Goal: Obtain resource: Obtain resource

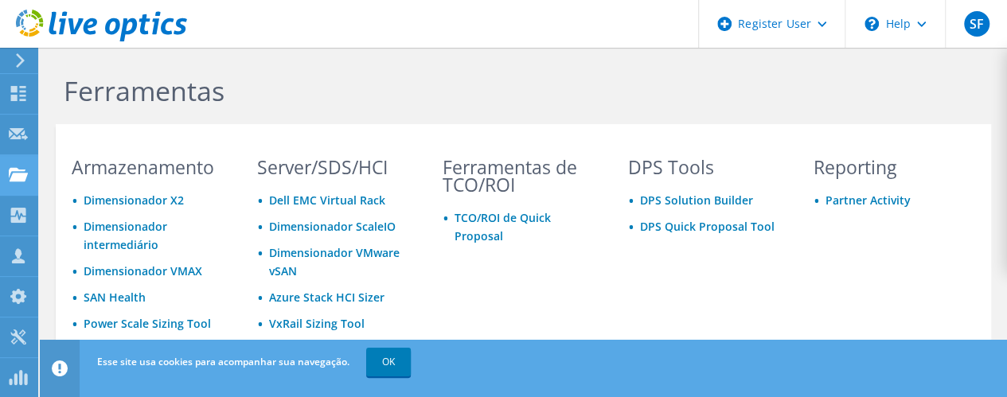
click at [17, 181] on use at bounding box center [18, 174] width 19 height 14
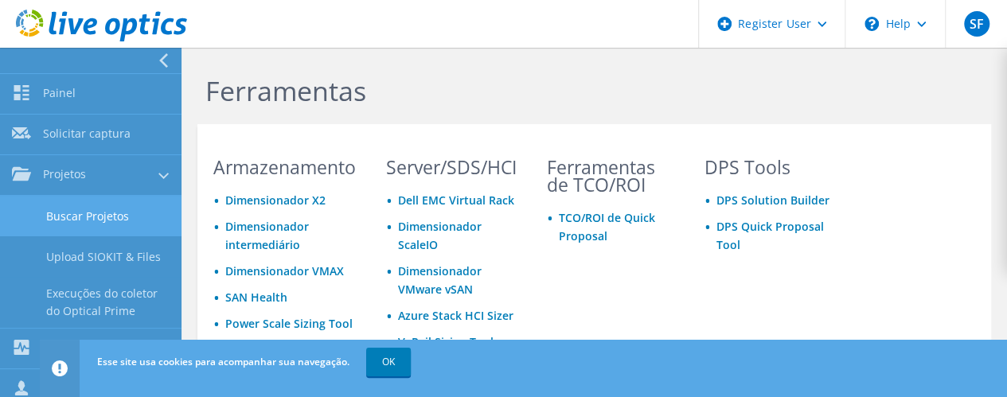
click at [139, 216] on link "Buscar Projetos" at bounding box center [91, 216] width 182 height 41
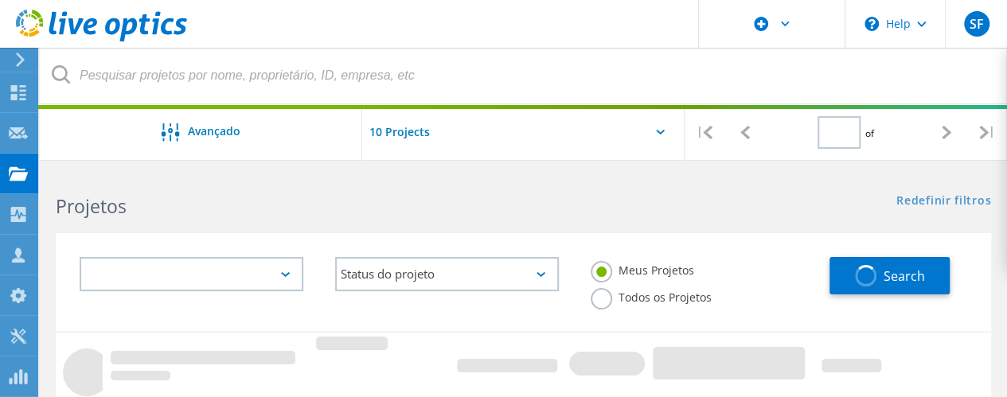
type input "1"
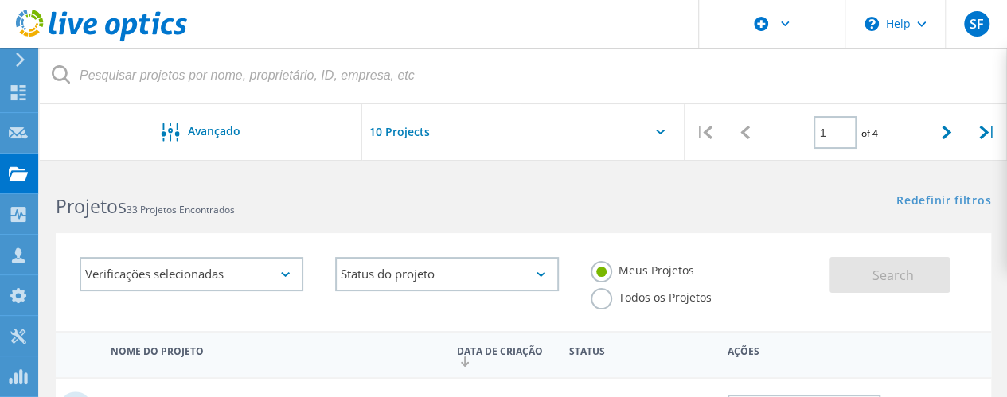
click at [603, 303] on label "Todos os Projetos" at bounding box center [651, 295] width 121 height 15
click at [0, 0] on input "Todos os Projetos" at bounding box center [0, 0] width 0 height 0
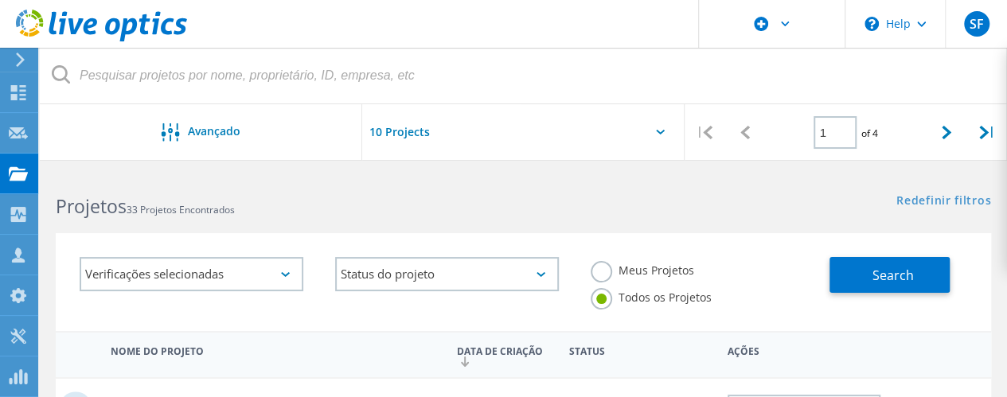
click at [246, 279] on div "Verificações selecionadas" at bounding box center [192, 274] width 224 height 34
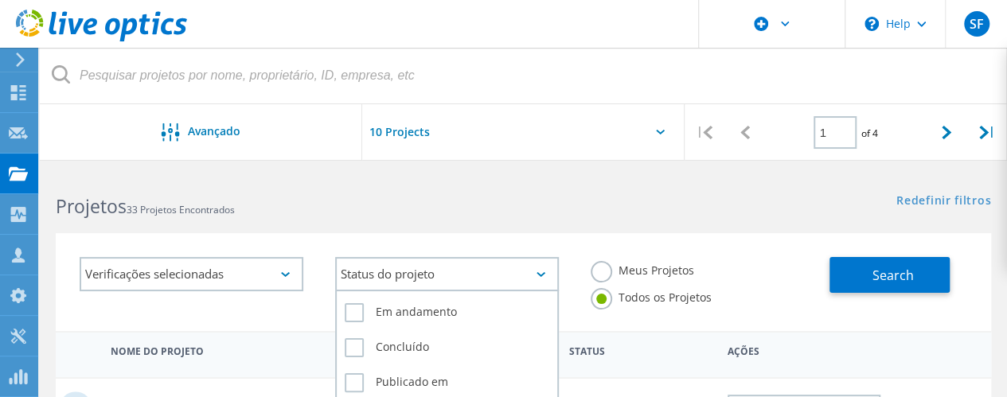
click at [392, 275] on div "Status do projeto" at bounding box center [447, 274] width 224 height 34
click at [353, 355] on label "Concluído" at bounding box center [447, 347] width 205 height 19
click at [0, 0] on input "Concluído" at bounding box center [0, 0] width 0 height 0
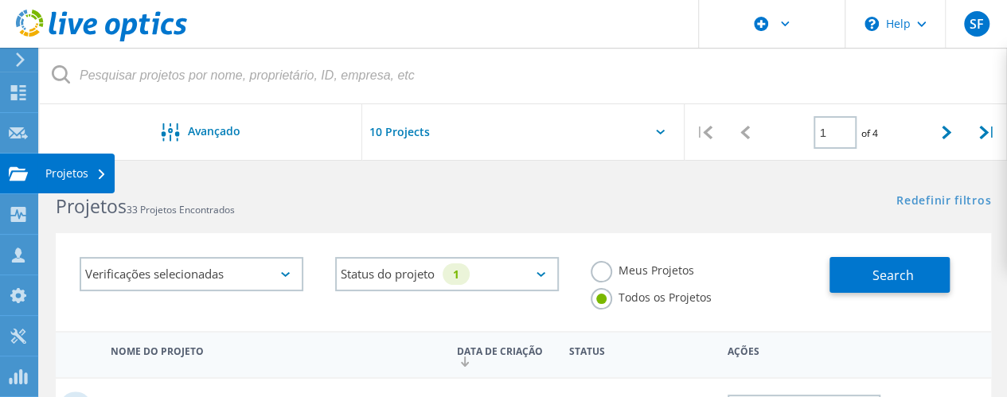
click at [88, 178] on div "Projetos" at bounding box center [75, 173] width 61 height 11
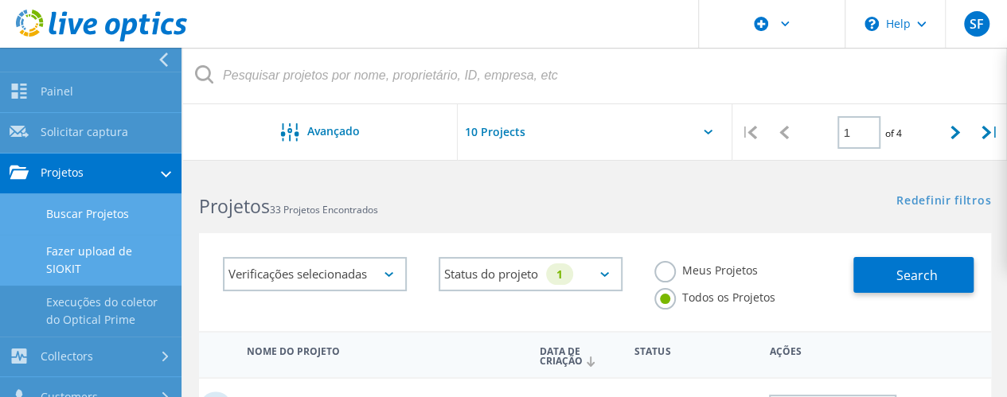
click at [101, 256] on link "Fazer upload de SIOKIT" at bounding box center [91, 260] width 182 height 51
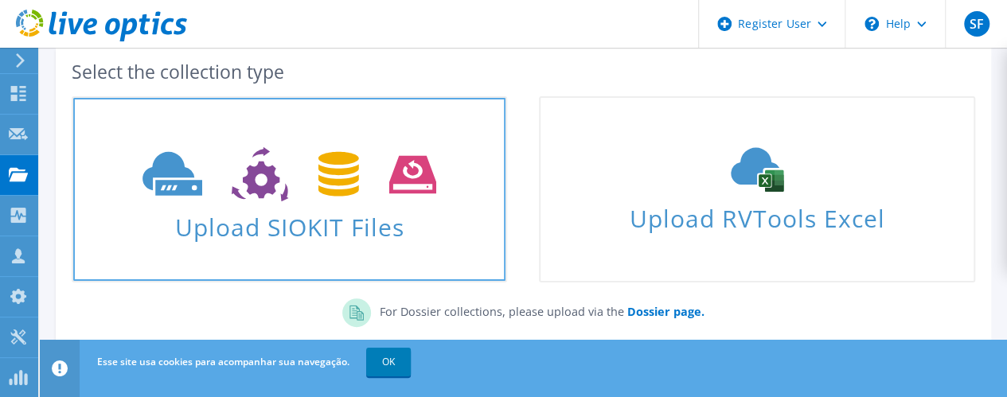
scroll to position [159, 0]
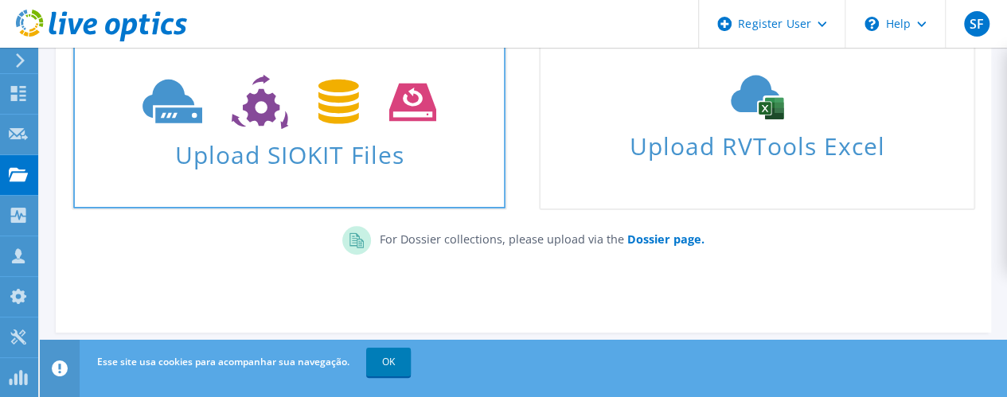
click at [247, 152] on span "Upload SIOKIT Files" at bounding box center [289, 150] width 432 height 34
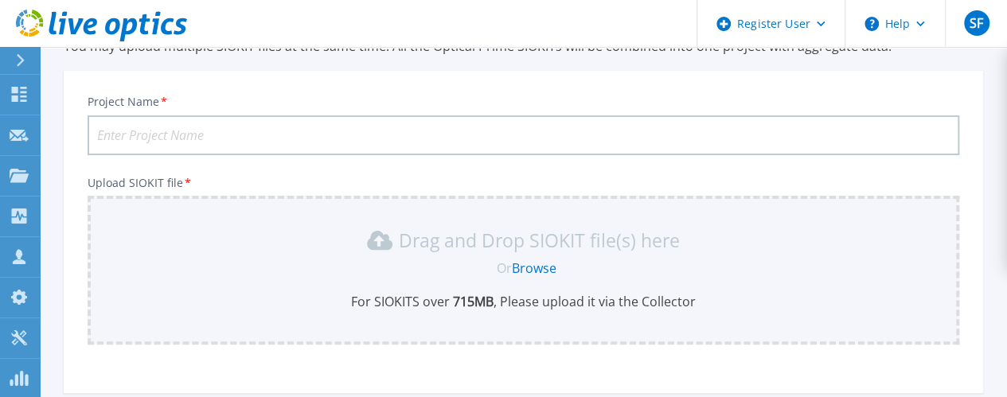
scroll to position [74, 0]
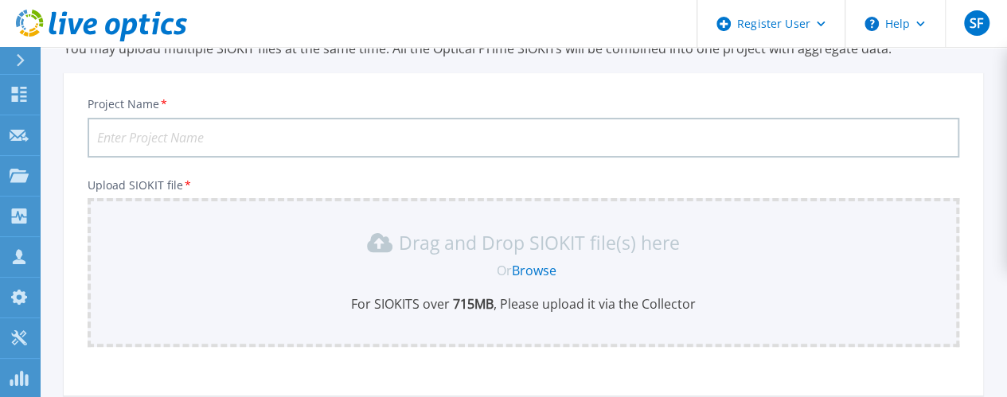
click at [424, 121] on input "Project Name *" at bounding box center [524, 138] width 872 height 40
type input "SF MOLDES"
click at [551, 271] on link "Browse" at bounding box center [534, 271] width 45 height 18
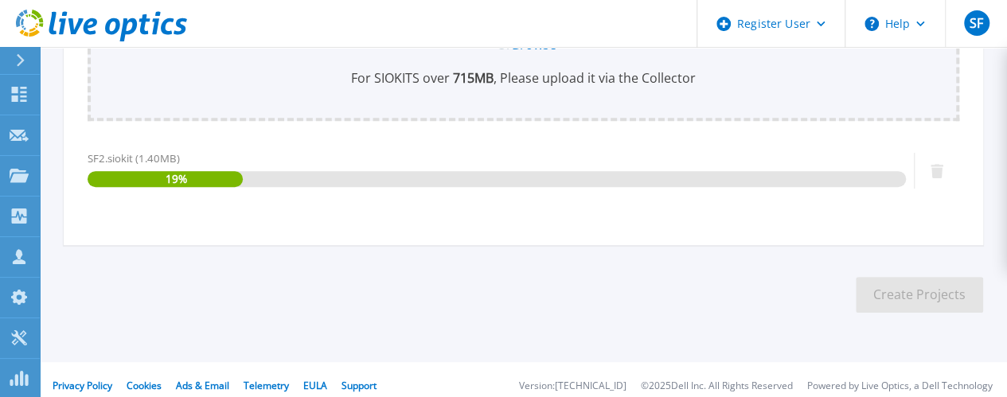
scroll to position [312, 0]
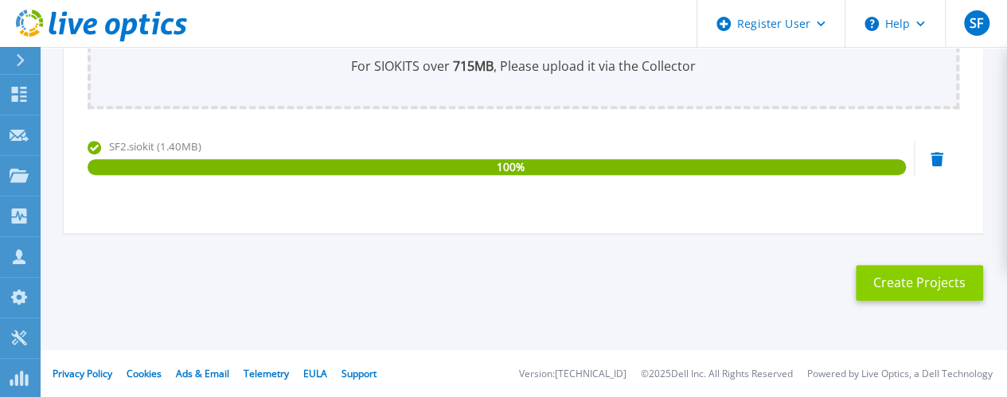
click at [931, 284] on button "Create Projects" at bounding box center [919, 283] width 127 height 36
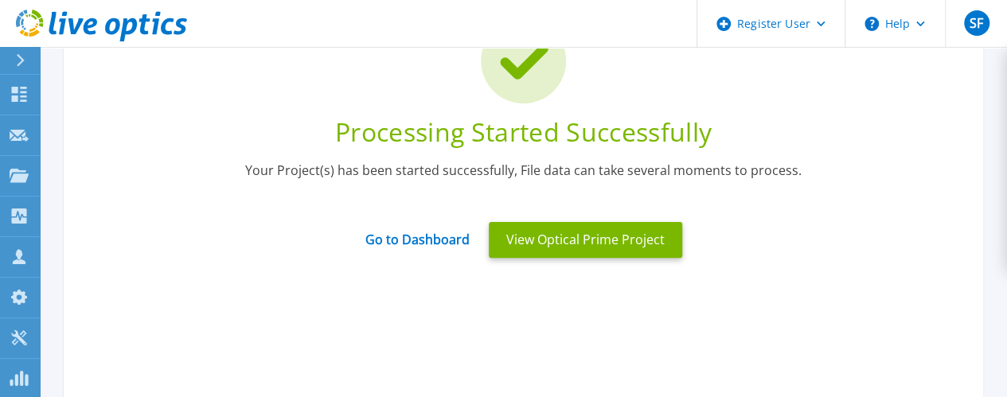
scroll to position [159, 0]
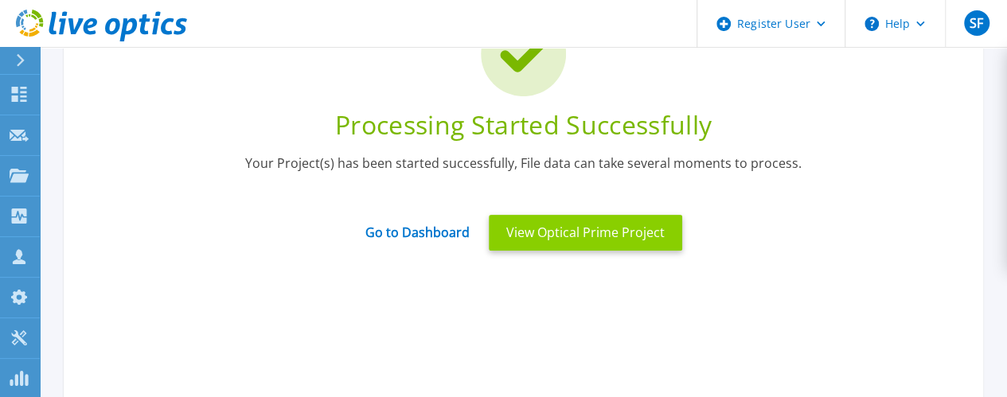
click at [623, 235] on button "View Optical Prime Project" at bounding box center [585, 233] width 193 height 36
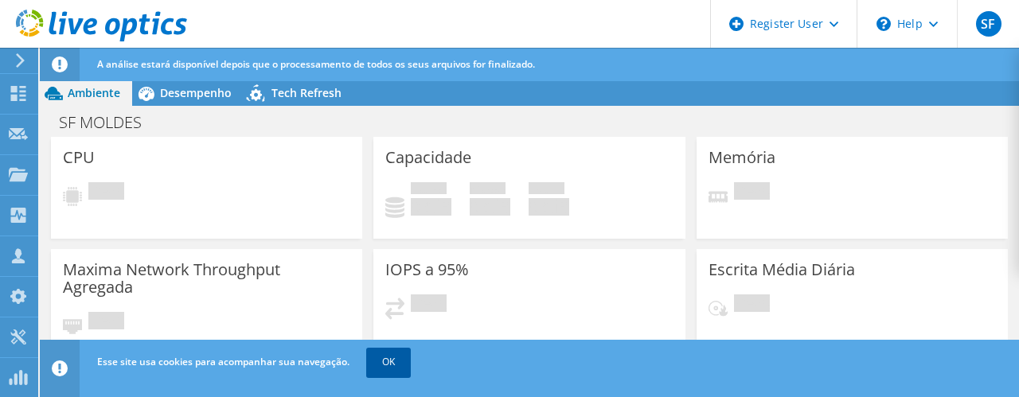
click at [392, 357] on link "OK" at bounding box center [388, 362] width 45 height 29
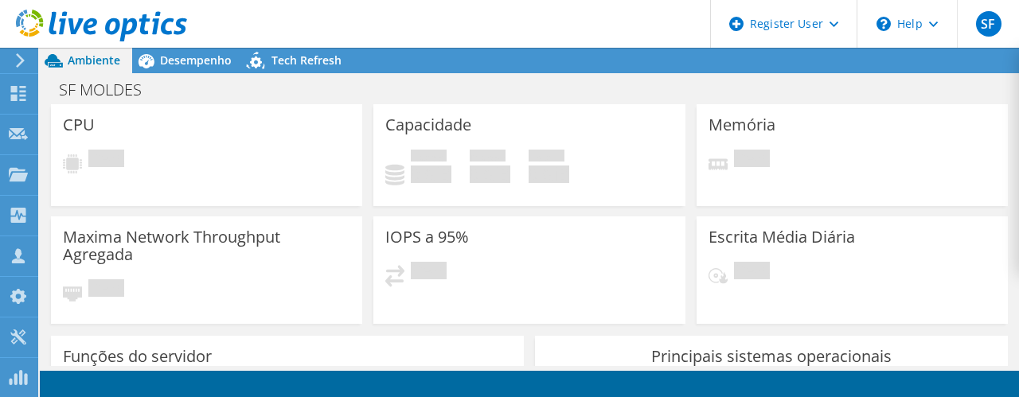
radio input "true"
radio input "false"
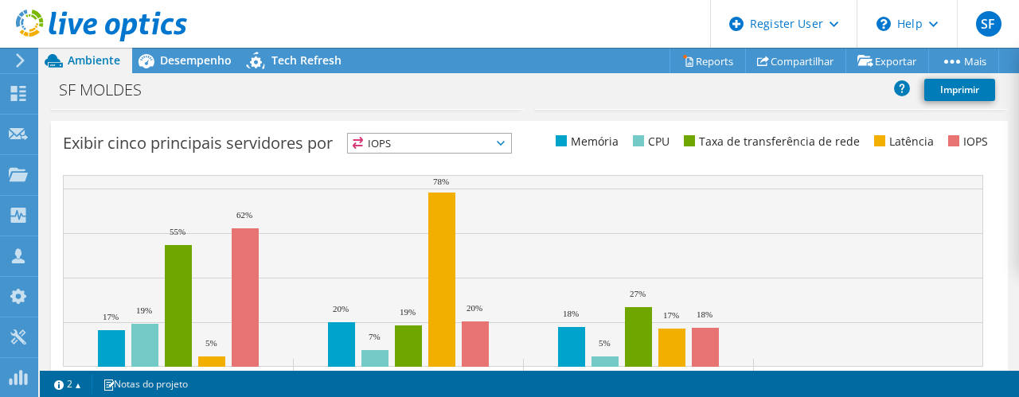
scroll to position [637, 0]
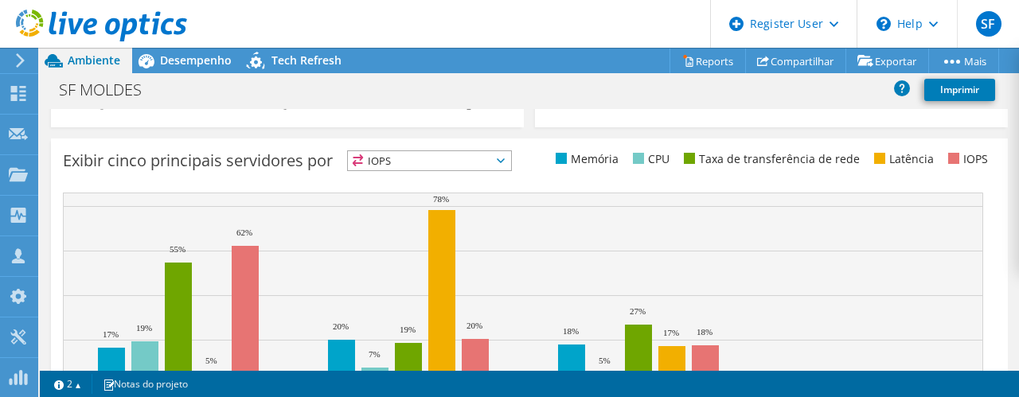
click at [505, 162] on icon at bounding box center [501, 160] width 8 height 5
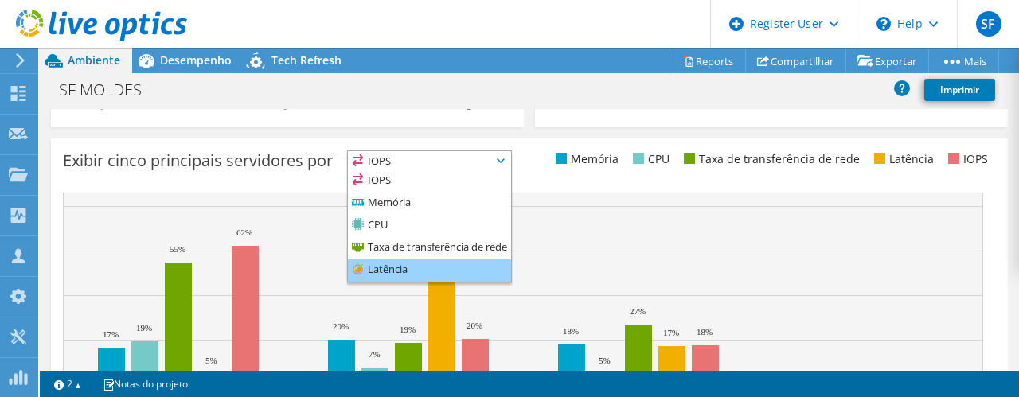
click at [411, 270] on li "Latência" at bounding box center [429, 271] width 163 height 22
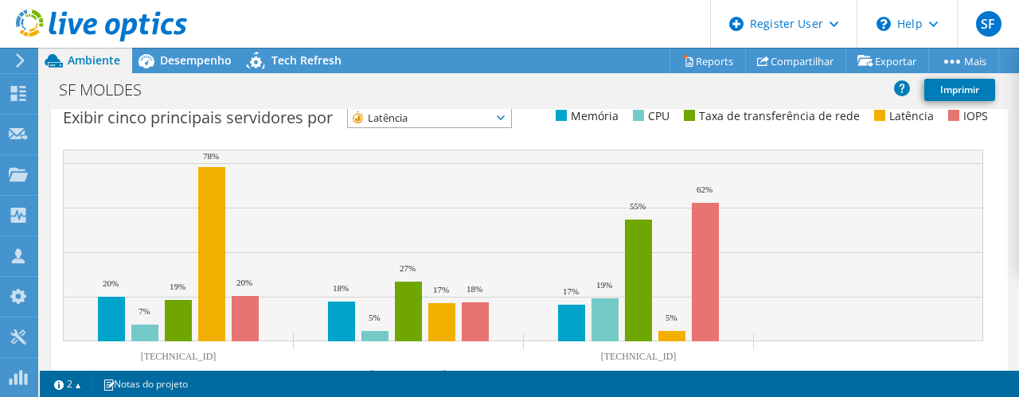
scroll to position [645, 0]
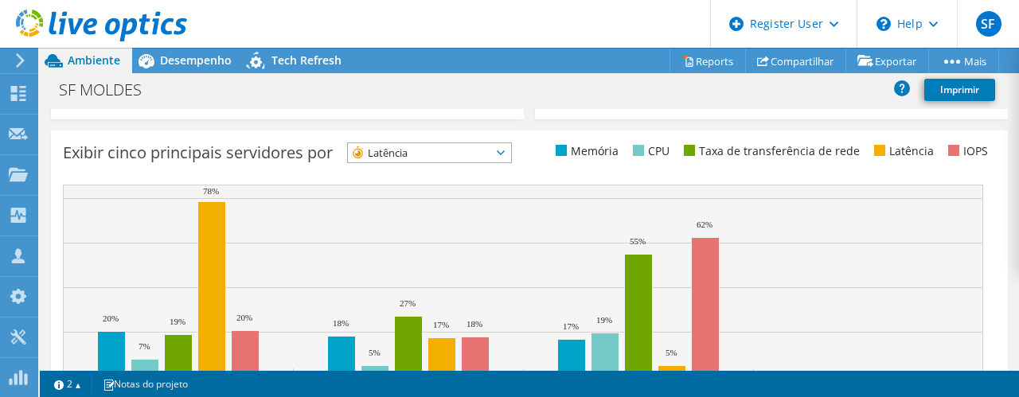
click at [489, 157] on span "Latência" at bounding box center [419, 152] width 143 height 19
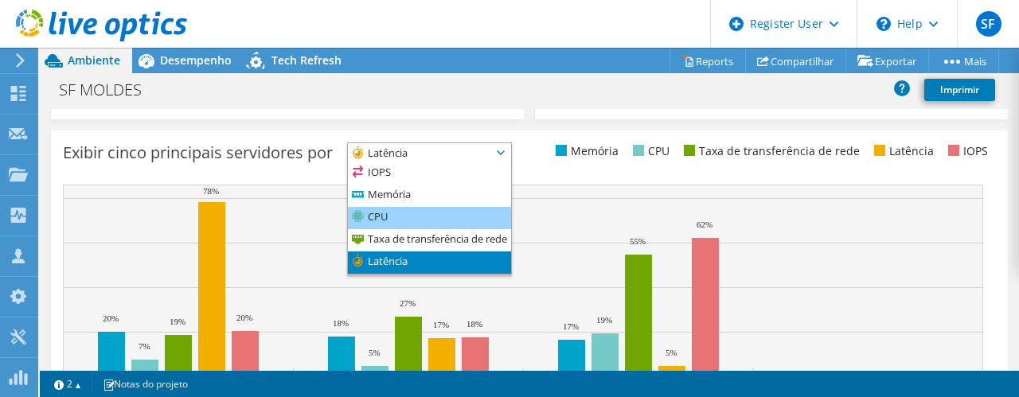
click at [384, 213] on li "CPU" at bounding box center [429, 218] width 163 height 22
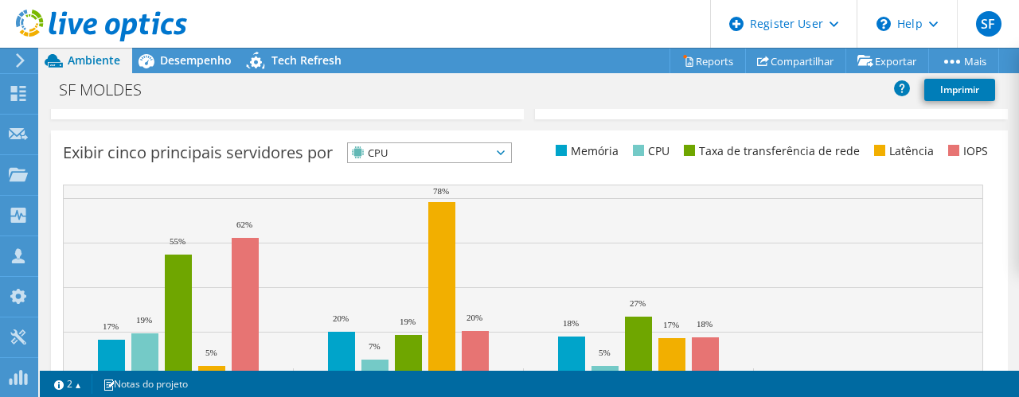
scroll to position [724, 0]
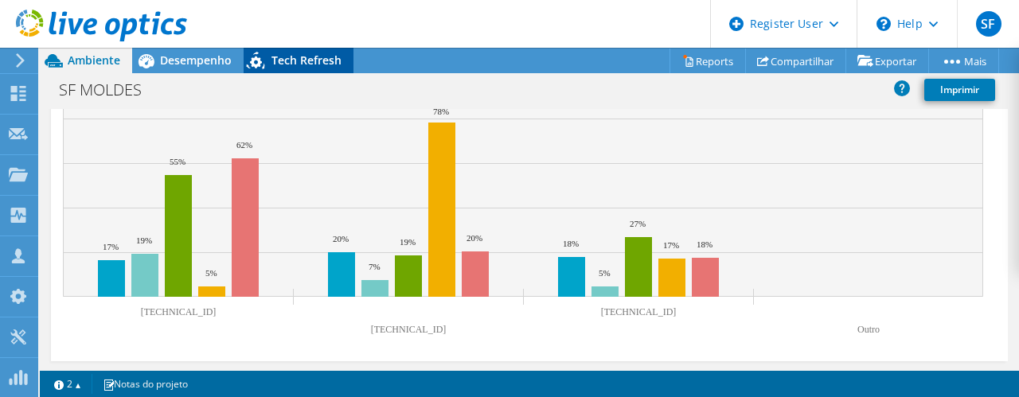
click at [307, 61] on span "Tech Refresh" at bounding box center [306, 60] width 70 height 15
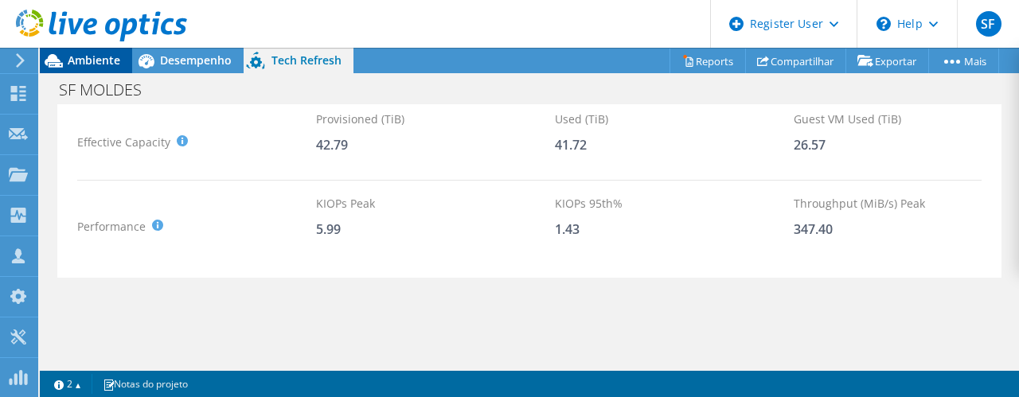
click at [102, 60] on span "Ambiente" at bounding box center [94, 60] width 53 height 15
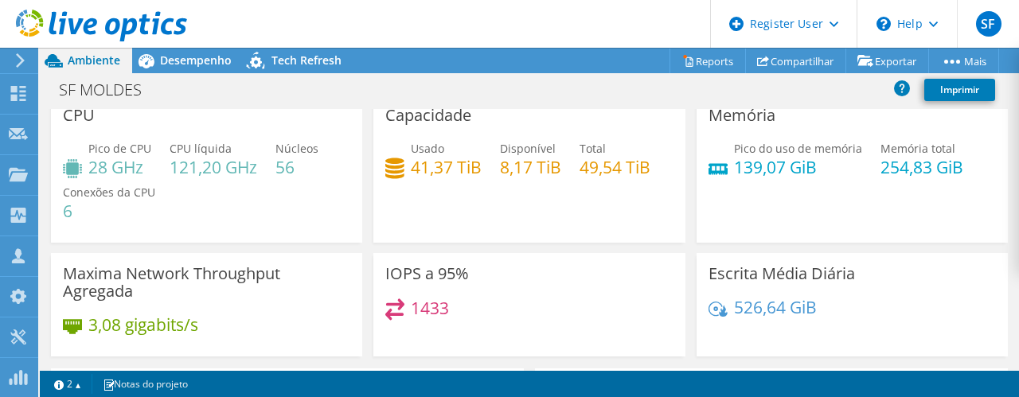
scroll to position [0, 0]
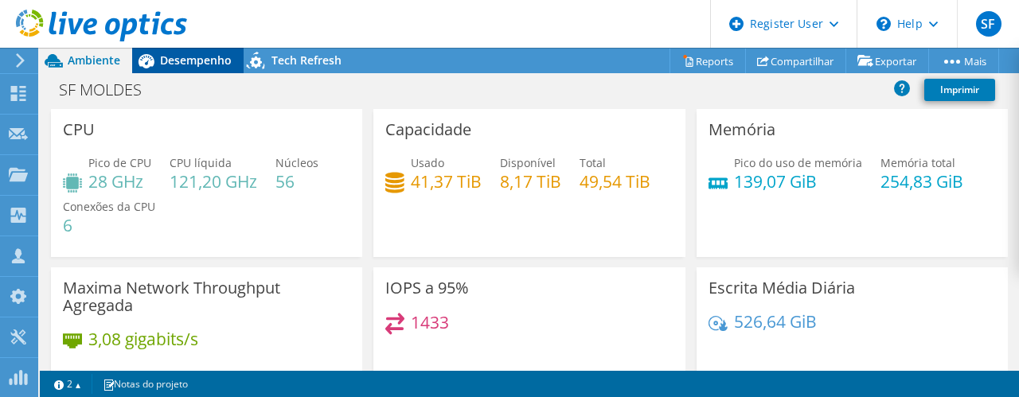
click at [196, 66] on span "Desempenho" at bounding box center [196, 60] width 72 height 15
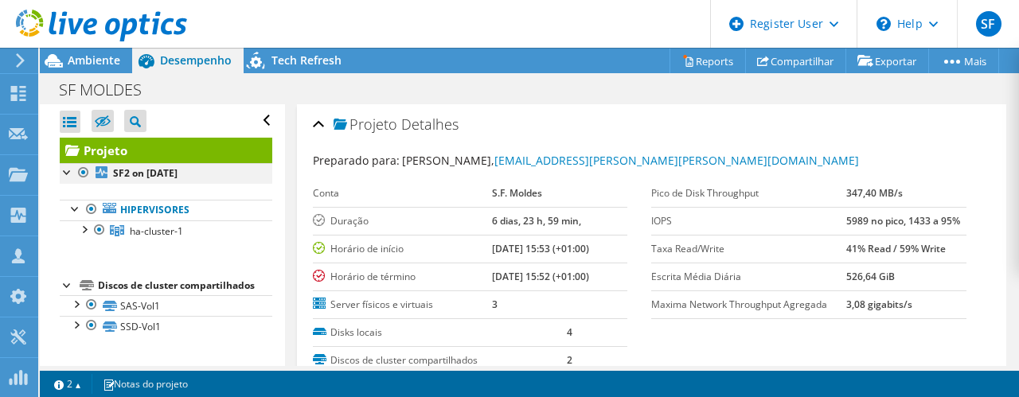
click at [68, 170] on div at bounding box center [68, 171] width 16 height 16
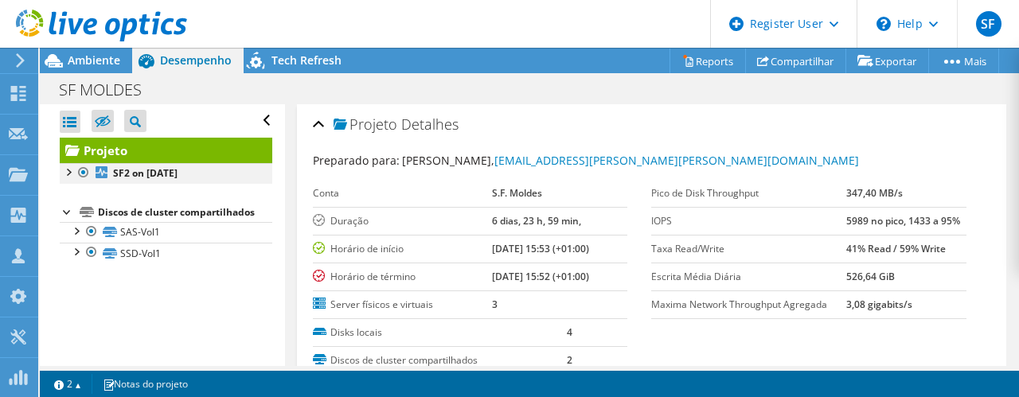
click at [68, 170] on div at bounding box center [68, 171] width 16 height 16
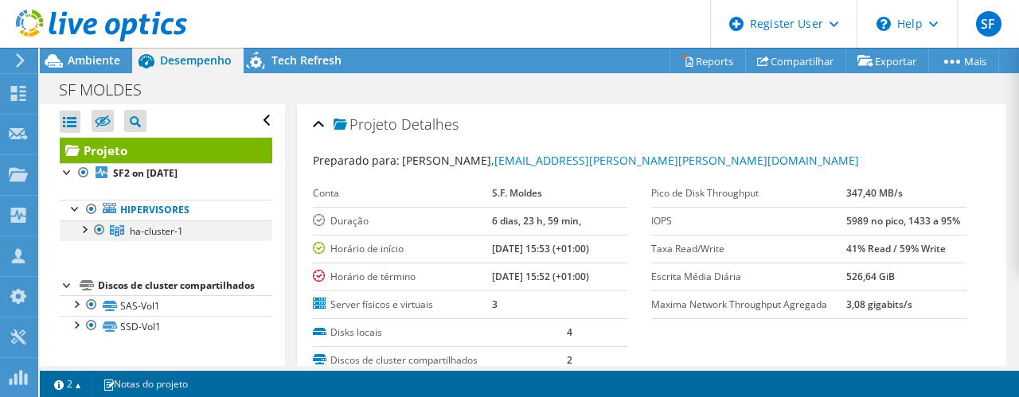
click at [89, 227] on div at bounding box center [84, 229] width 16 height 16
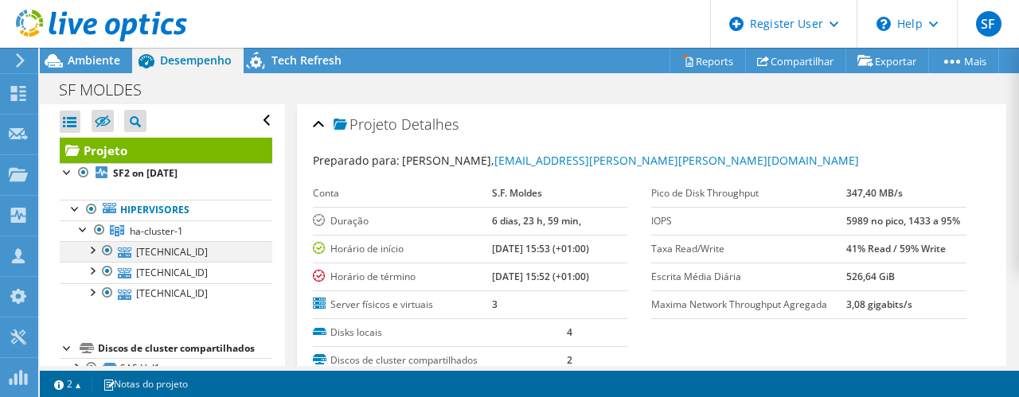
click at [98, 254] on div at bounding box center [92, 249] width 16 height 16
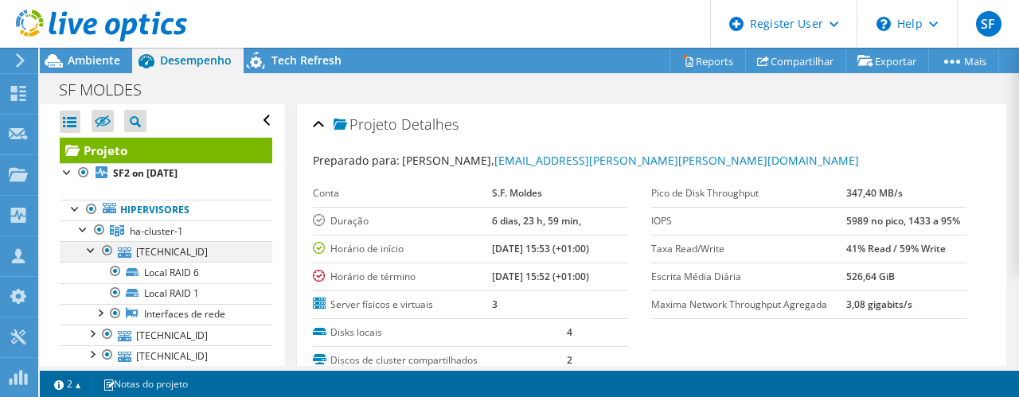
click at [105, 249] on div at bounding box center [108, 250] width 16 height 19
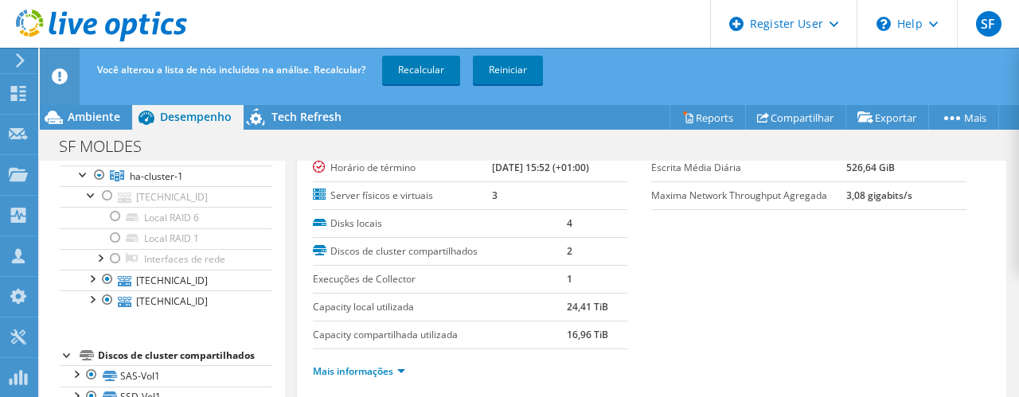
scroll to position [159, 0]
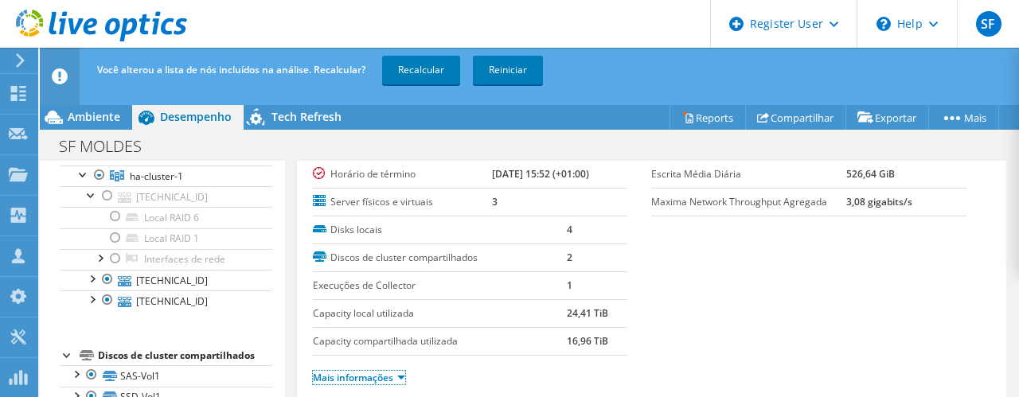
drag, startPoint x: 406, startPoint y: 375, endPoint x: 432, endPoint y: 371, distance: 25.8
click at [405, 375] on link "Mais informações" at bounding box center [359, 378] width 92 height 14
click at [78, 174] on div at bounding box center [84, 174] width 16 height 16
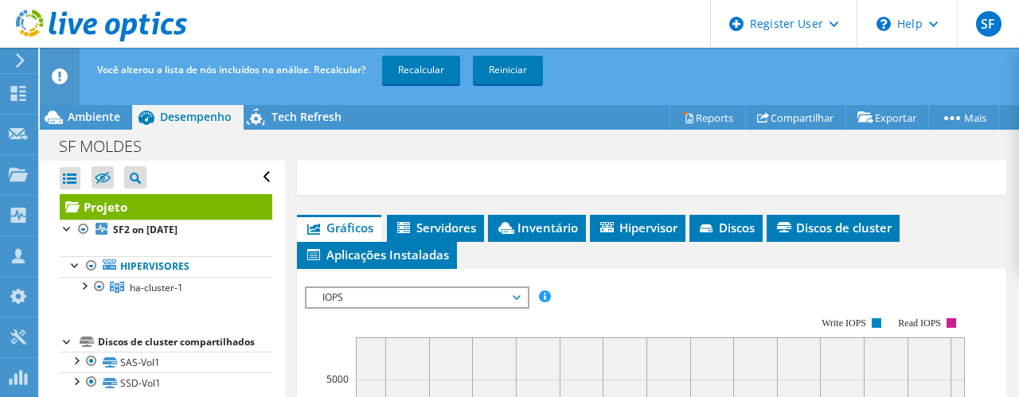
scroll to position [876, 0]
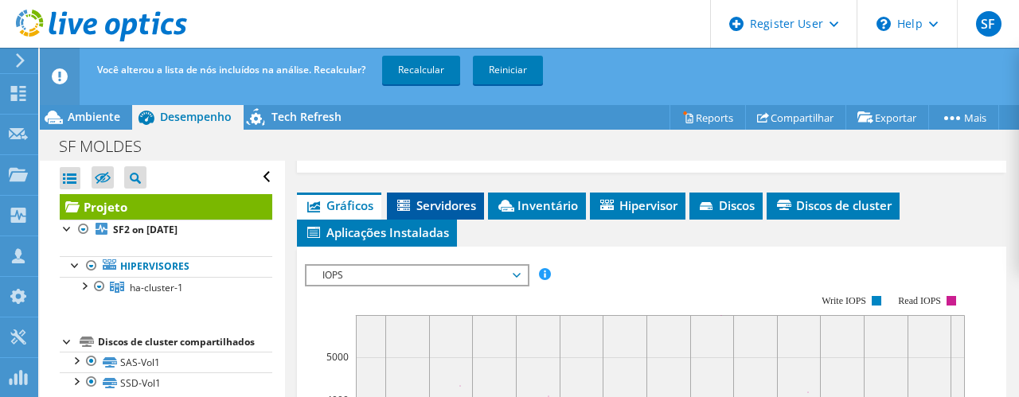
click at [425, 203] on span "Servidores" at bounding box center [435, 205] width 81 height 16
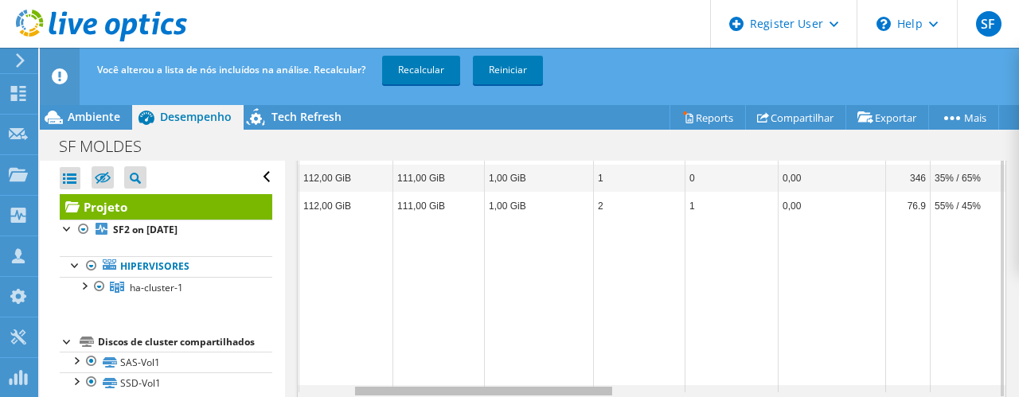
scroll to position [0, 0]
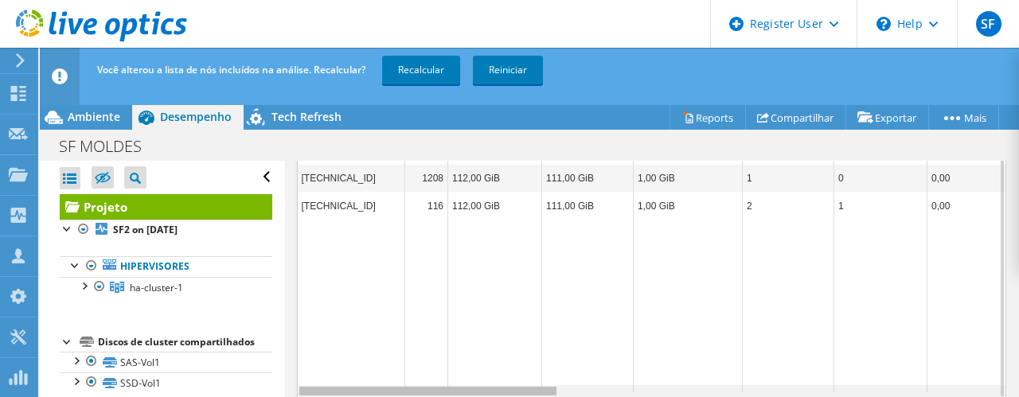
drag, startPoint x: 524, startPoint y: 386, endPoint x: 435, endPoint y: 365, distance: 91.5
click at [435, 366] on body "SF Usuário Dell [PERSON_NAME] [PERSON_NAME][EMAIL_ADDRESS][PERSON_NAME][DOMAIN_…" at bounding box center [509, 198] width 1019 height 397
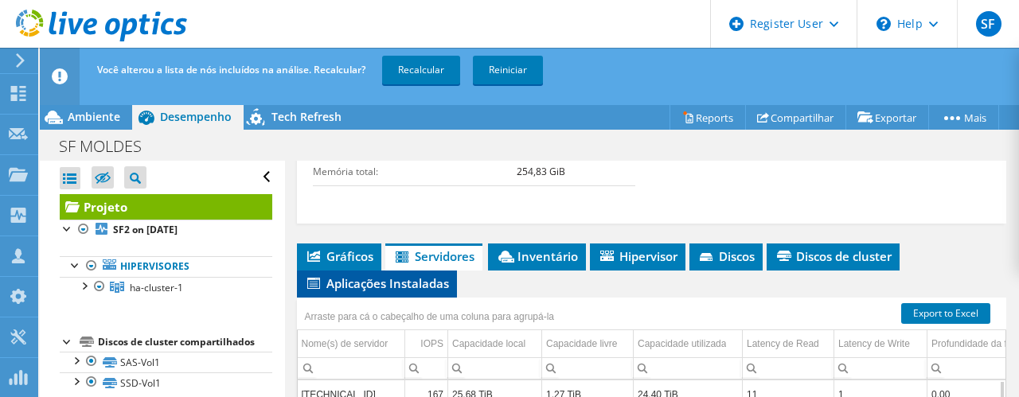
click at [440, 271] on li "Aplicações Instaladas" at bounding box center [377, 284] width 160 height 27
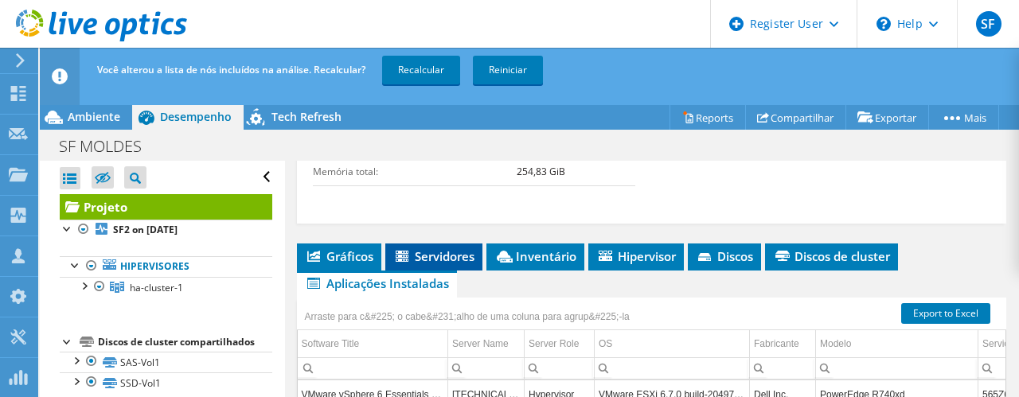
click at [439, 251] on span "Servidores" at bounding box center [433, 256] width 81 height 16
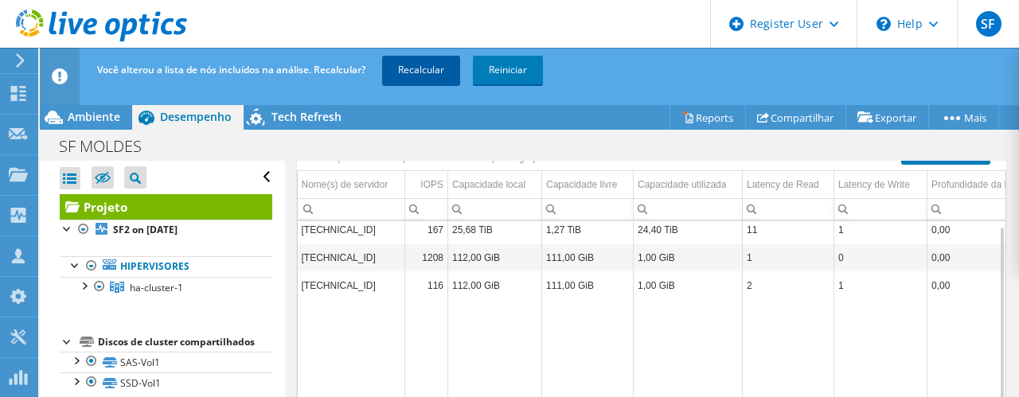
click at [409, 81] on link "Recalcular" at bounding box center [421, 70] width 78 height 29
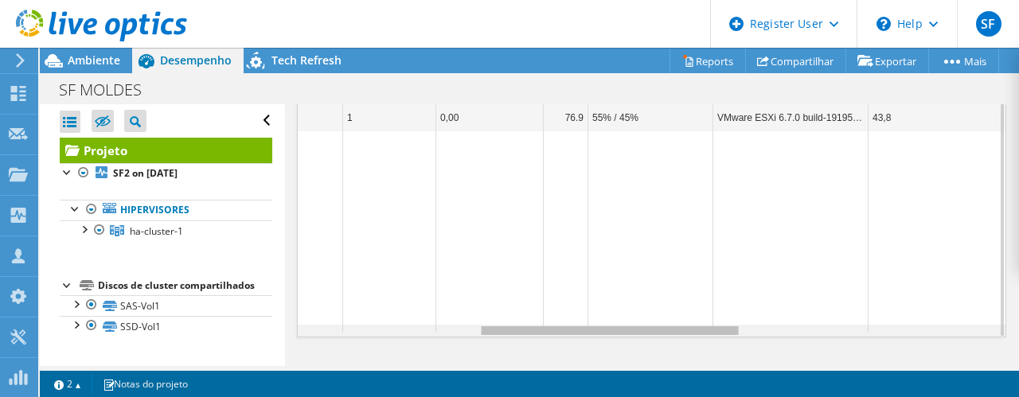
drag, startPoint x: 408, startPoint y: 326, endPoint x: 600, endPoint y: 339, distance: 193.1
click at [600, 339] on body "SF Usuário Dell [PERSON_NAME] [PERSON_NAME][EMAIL_ADDRESS][PERSON_NAME][DOMAIN_…" at bounding box center [509, 198] width 1019 height 397
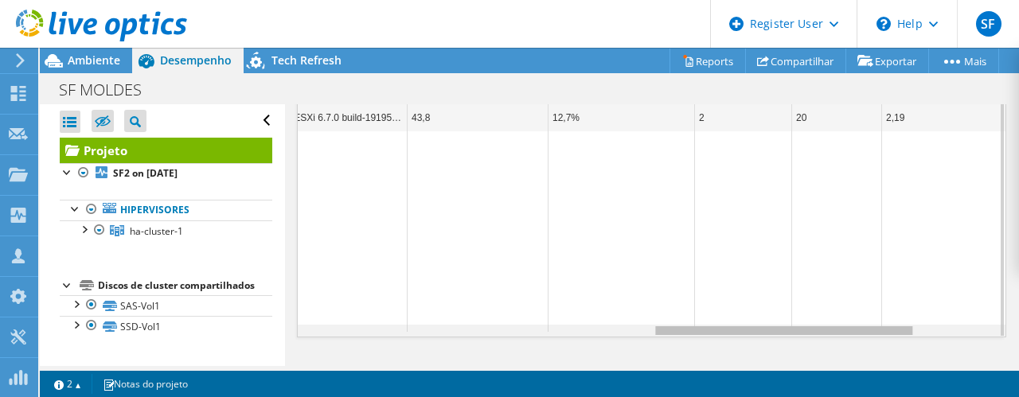
drag, startPoint x: 517, startPoint y: 325, endPoint x: 697, endPoint y: 334, distance: 180.1
click at [697, 334] on body "SF Usuário Dell [PERSON_NAME] [PERSON_NAME][EMAIL_ADDRESS][PERSON_NAME][DOMAIN_…" at bounding box center [509, 198] width 1019 height 397
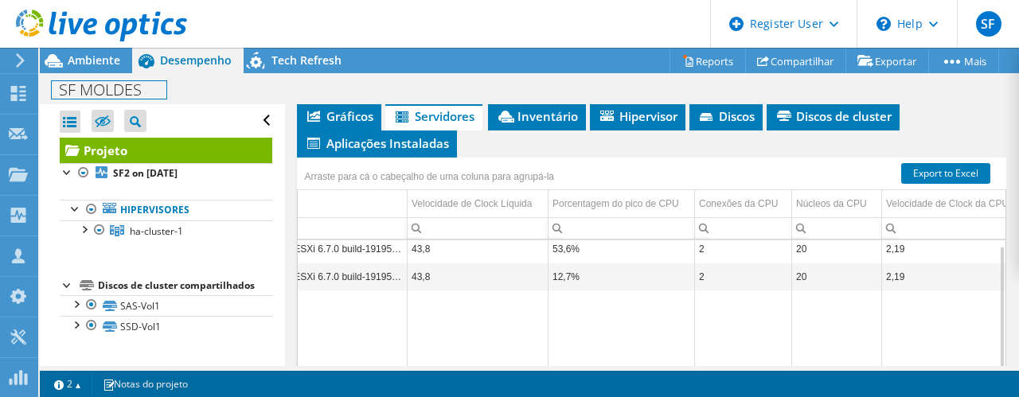
click at [91, 73] on div "SF MOLDES Imprimir" at bounding box center [529, 88] width 979 height 31
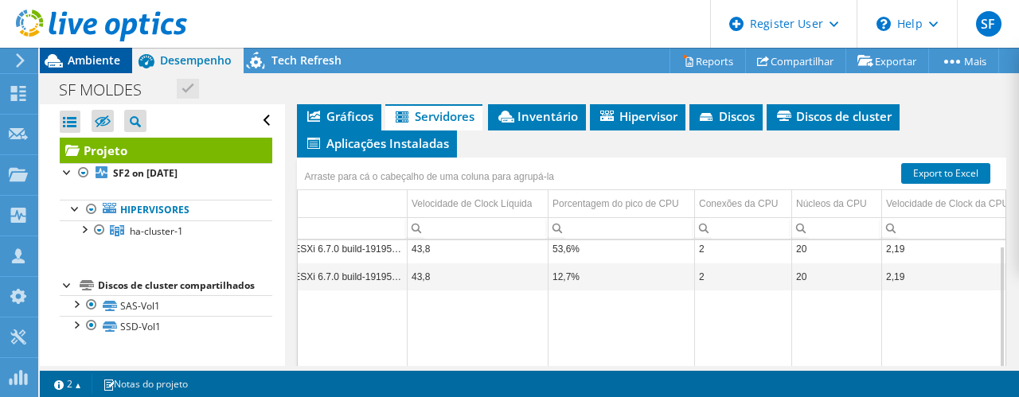
click at [94, 63] on span "Ambiente" at bounding box center [94, 60] width 53 height 15
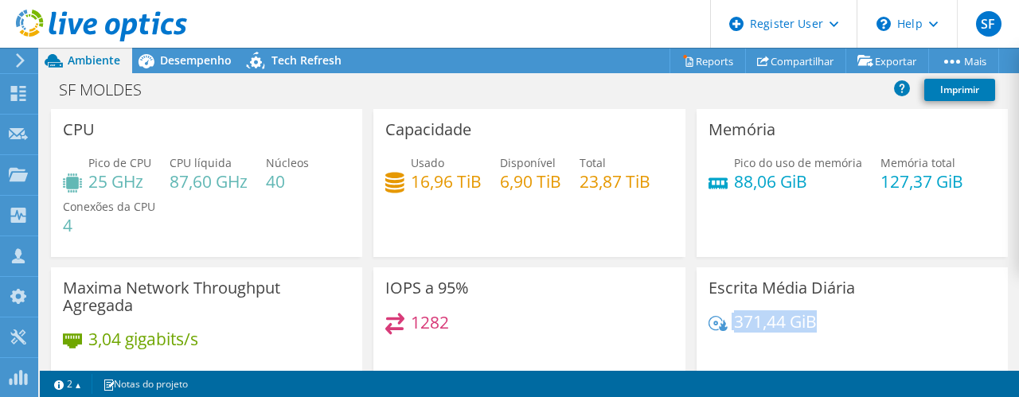
drag, startPoint x: 832, startPoint y: 325, endPoint x: 719, endPoint y: 324, distance: 113.1
click at [719, 324] on div "371,44 GiB" at bounding box center [852, 329] width 287 height 33
click at [709, 57] on link "Reports" at bounding box center [708, 61] width 76 height 25
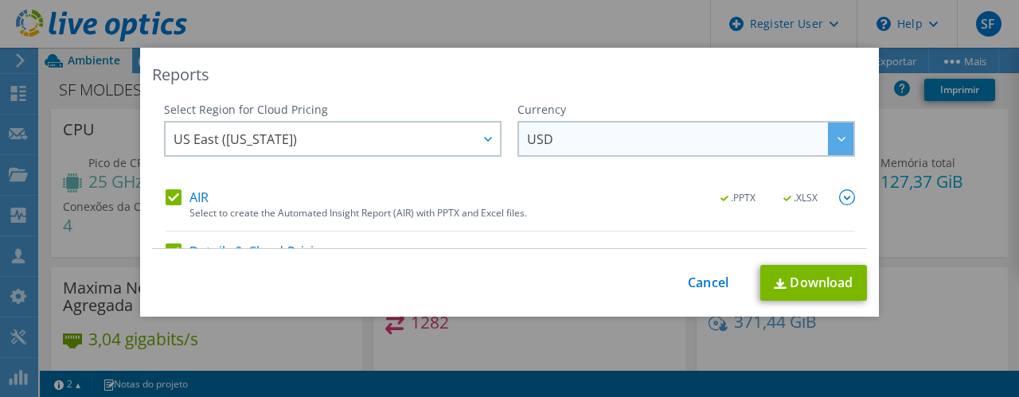
click at [562, 144] on span "USD" at bounding box center [690, 139] width 326 height 33
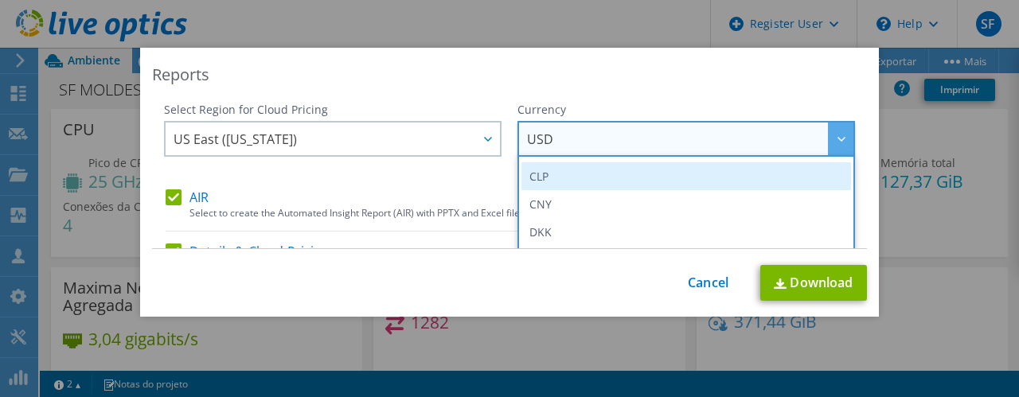
scroll to position [159, 0]
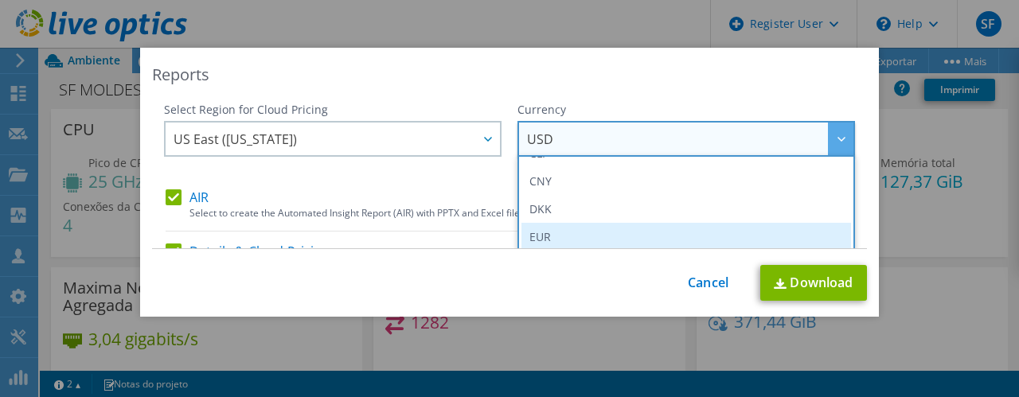
click at [562, 232] on li "EUR" at bounding box center [686, 237] width 330 height 28
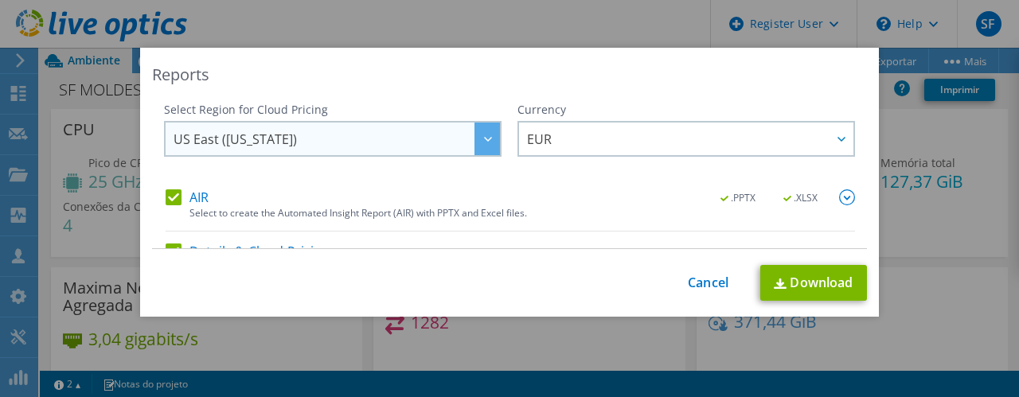
click at [411, 149] on span "US East ([US_STATE])" at bounding box center [337, 139] width 326 height 33
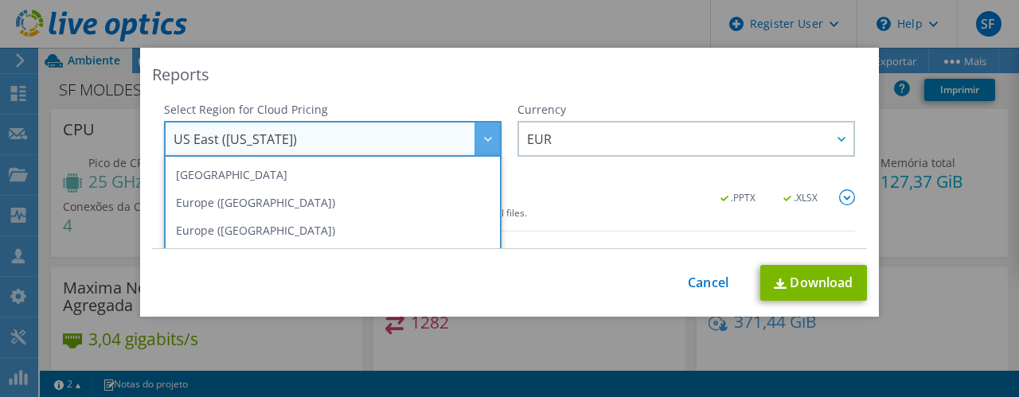
scroll to position [135, 0]
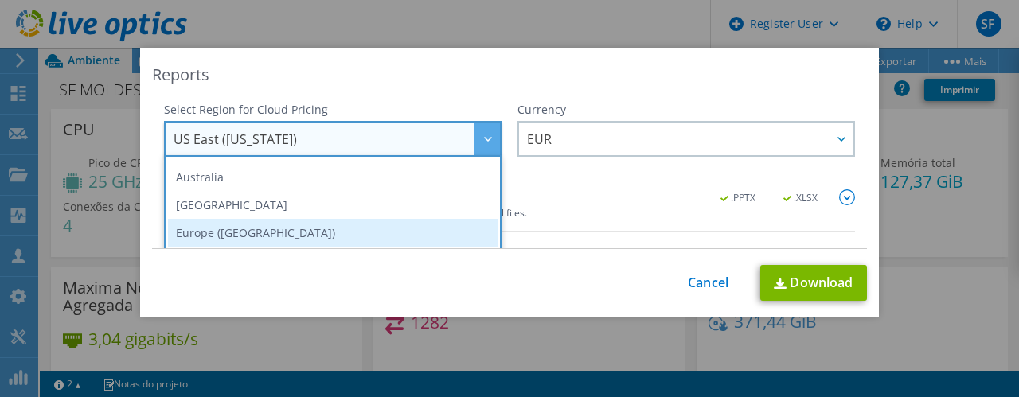
click at [327, 230] on li "Europe ([GEOGRAPHIC_DATA])" at bounding box center [333, 233] width 330 height 28
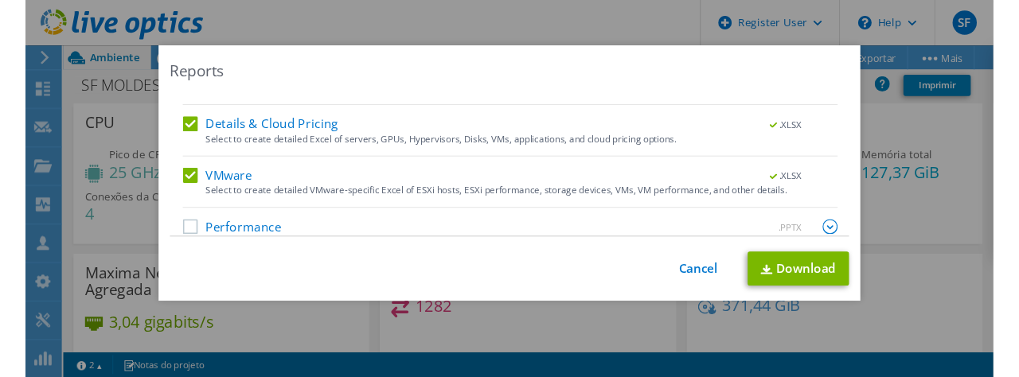
scroll to position [143, 0]
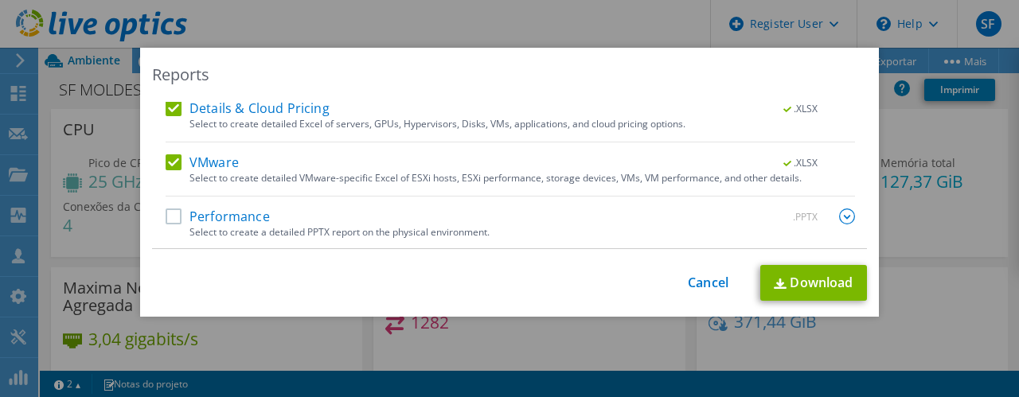
click at [166, 217] on label "Performance" at bounding box center [218, 217] width 104 height 16
click at [0, 0] on input "Performance" at bounding box center [0, 0] width 0 height 0
click at [803, 283] on link "Download" at bounding box center [813, 283] width 107 height 36
